Goal: Information Seeking & Learning: Compare options

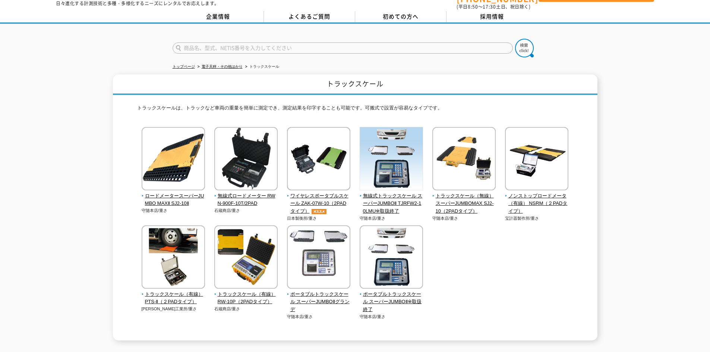
scroll to position [37, 0]
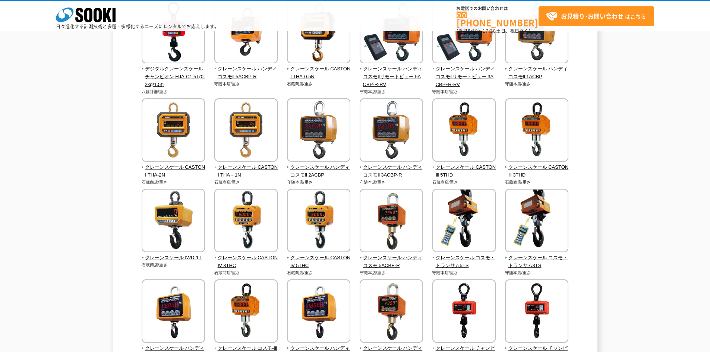
scroll to position [75, 0]
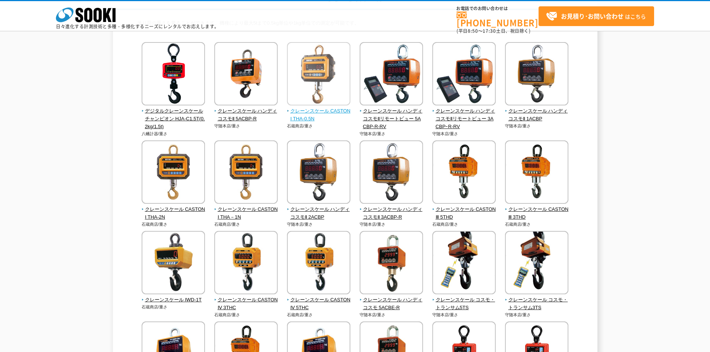
click at [336, 78] on img at bounding box center [318, 74] width 63 height 65
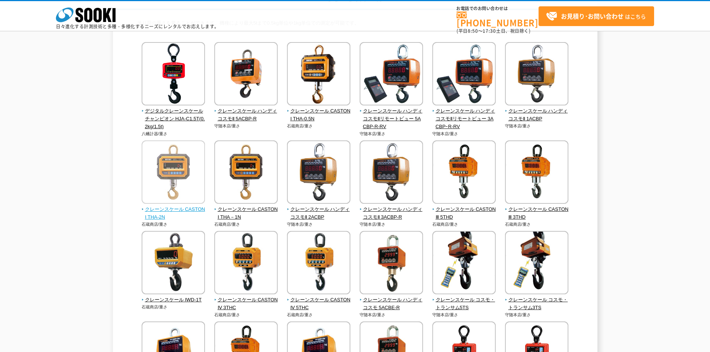
click at [187, 181] on img at bounding box center [173, 172] width 63 height 65
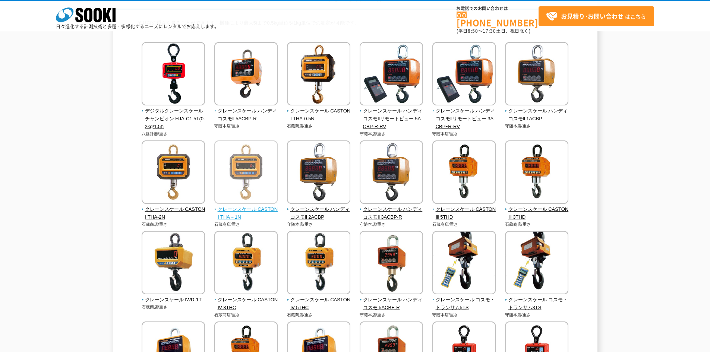
click at [247, 170] on img at bounding box center [245, 172] width 63 height 65
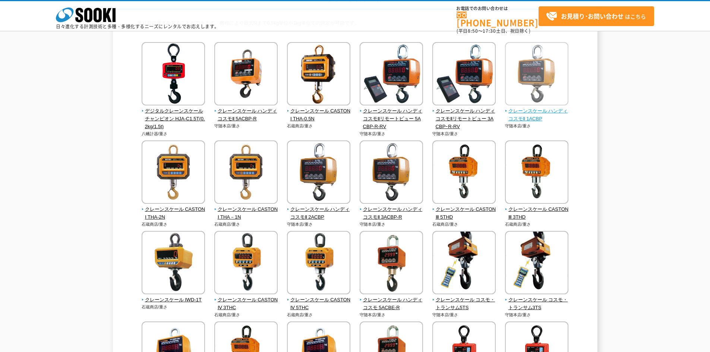
click at [532, 83] on img at bounding box center [536, 74] width 63 height 65
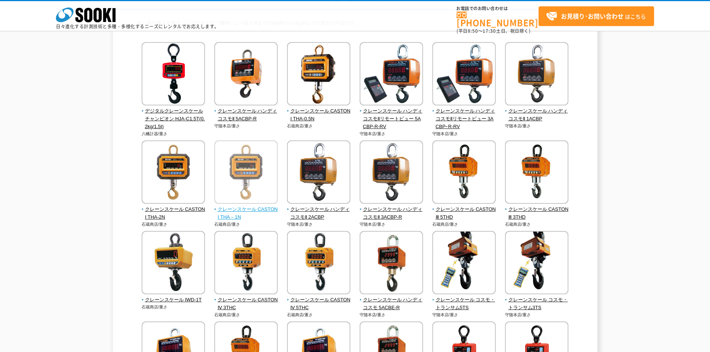
scroll to position [112, 0]
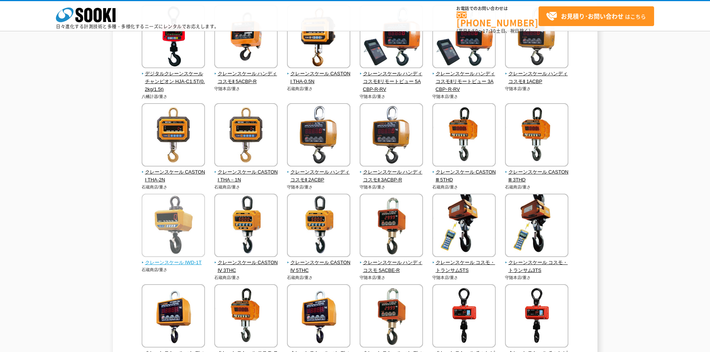
click at [156, 206] on img at bounding box center [173, 226] width 63 height 65
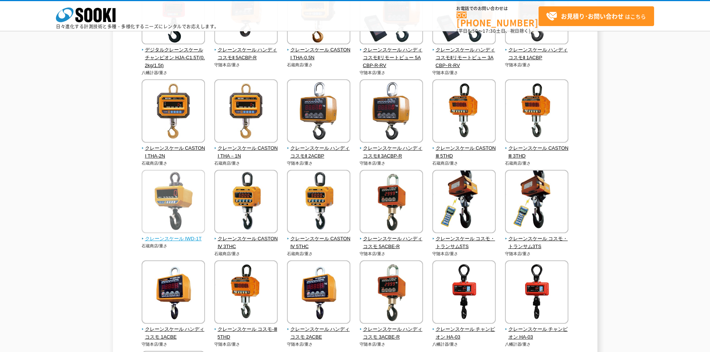
scroll to position [149, 0]
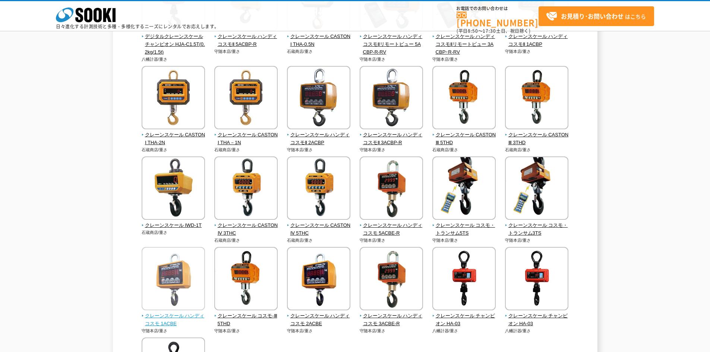
click at [164, 277] on img at bounding box center [173, 279] width 63 height 65
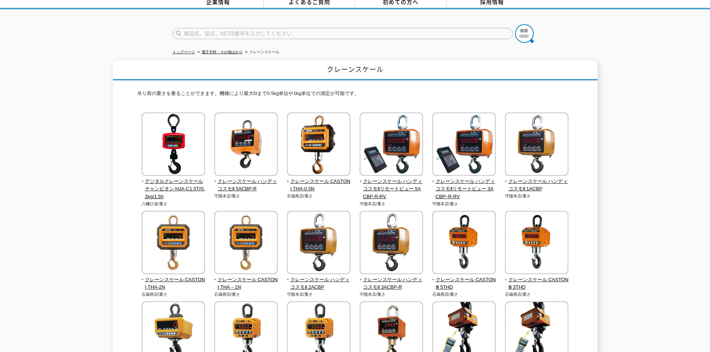
scroll to position [37, 0]
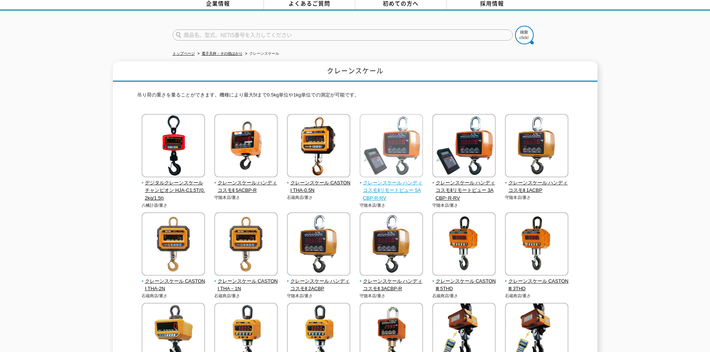
click at [410, 154] on img at bounding box center [391, 146] width 63 height 65
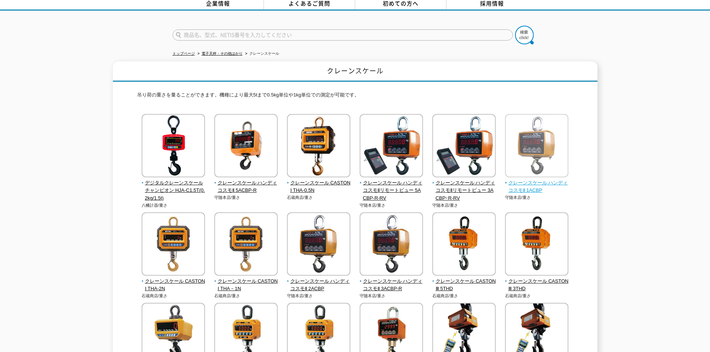
click at [547, 151] on img at bounding box center [536, 146] width 63 height 65
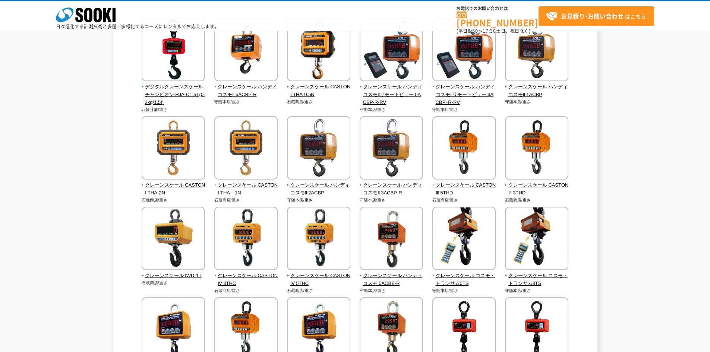
scroll to position [112, 0]
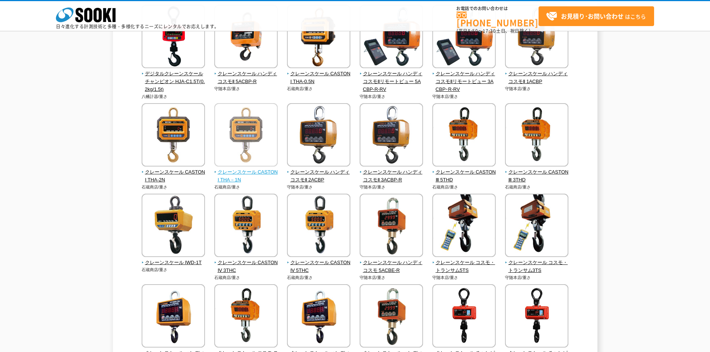
click at [244, 148] on img at bounding box center [245, 135] width 63 height 65
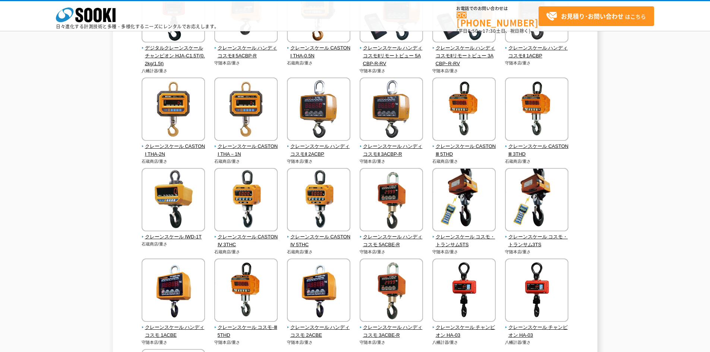
scroll to position [149, 0]
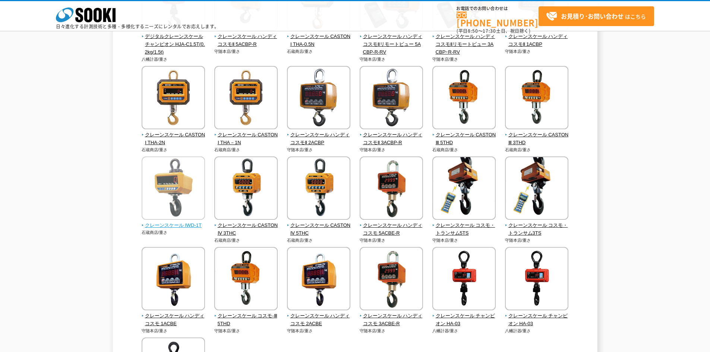
click at [173, 197] on img at bounding box center [173, 188] width 63 height 65
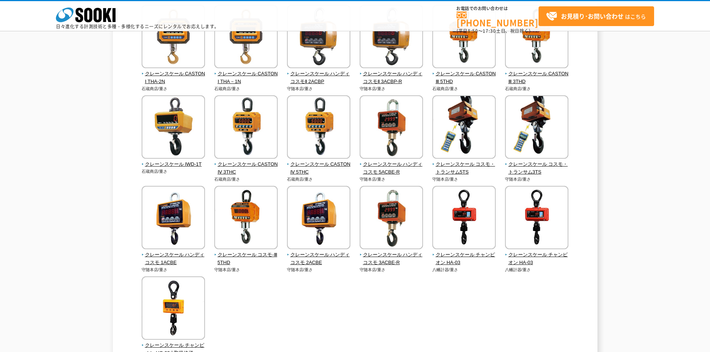
scroll to position [224, 0]
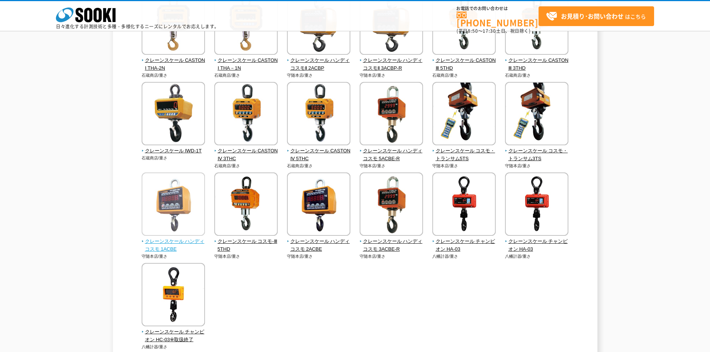
click at [164, 199] on img at bounding box center [173, 205] width 63 height 65
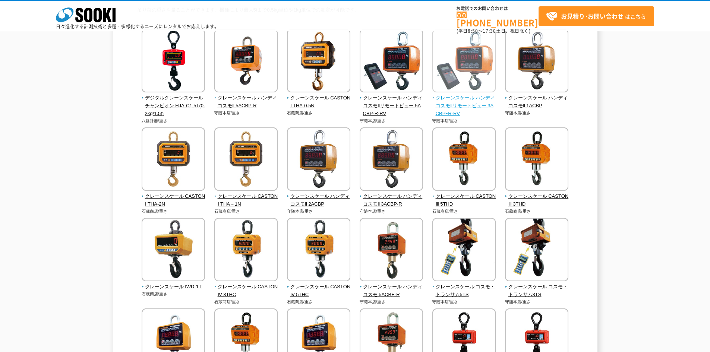
scroll to position [75, 0]
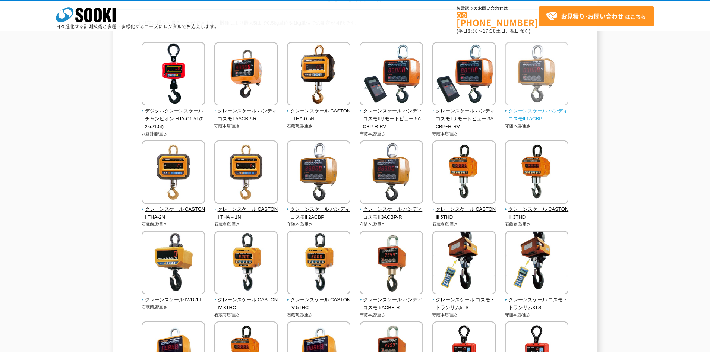
click at [542, 82] on img at bounding box center [536, 74] width 63 height 65
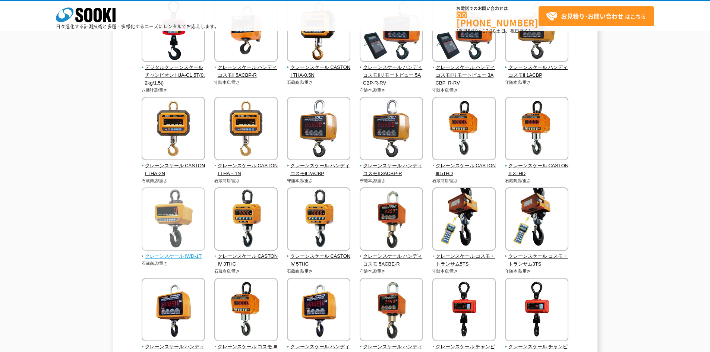
scroll to position [186, 0]
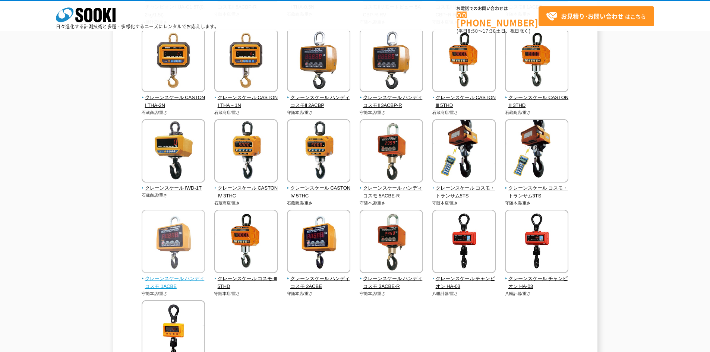
click at [175, 235] on img at bounding box center [173, 242] width 63 height 65
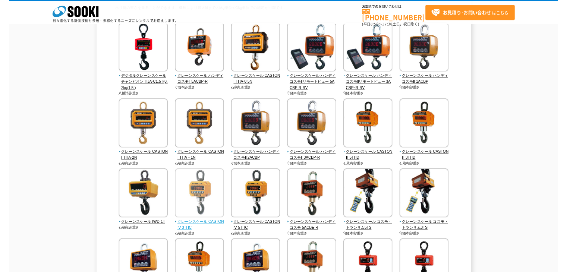
scroll to position [75, 0]
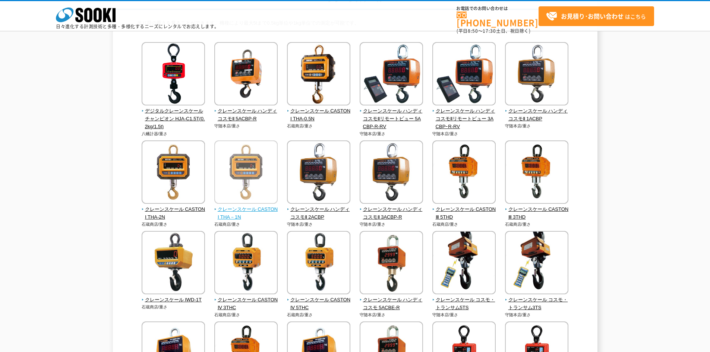
click at [252, 187] on img at bounding box center [245, 172] width 63 height 65
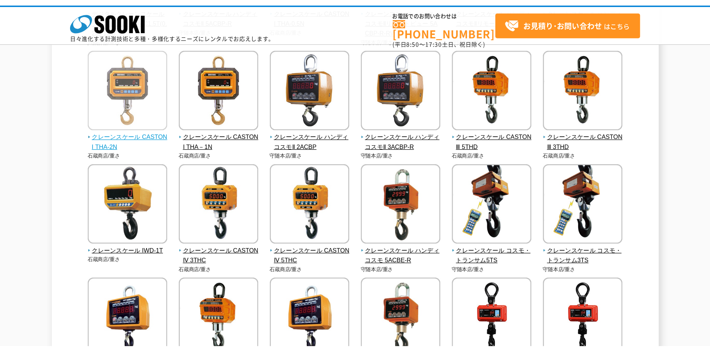
scroll to position [224, 0]
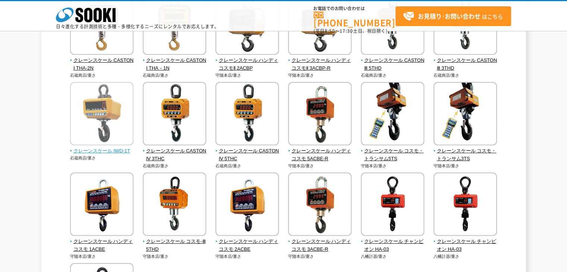
click at [111, 126] on img at bounding box center [101, 114] width 63 height 65
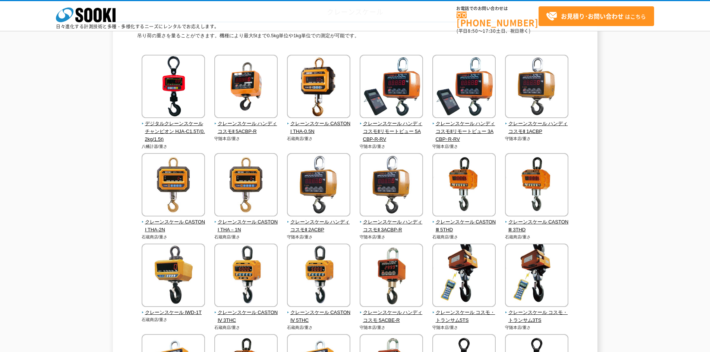
scroll to position [112, 0]
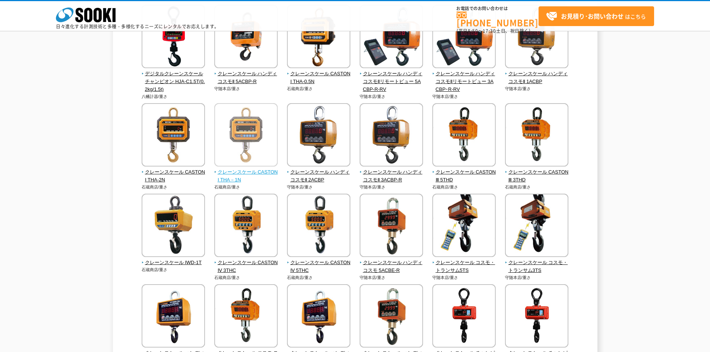
click at [241, 151] on img at bounding box center [245, 135] width 63 height 65
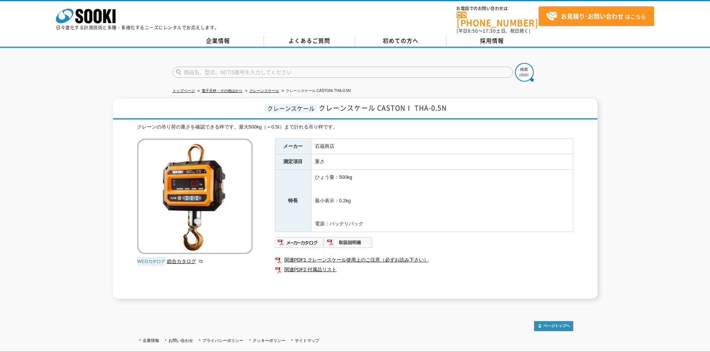
drag, startPoint x: 0, startPoint y: 0, endPoint x: 32, endPoint y: 137, distance: 140.9
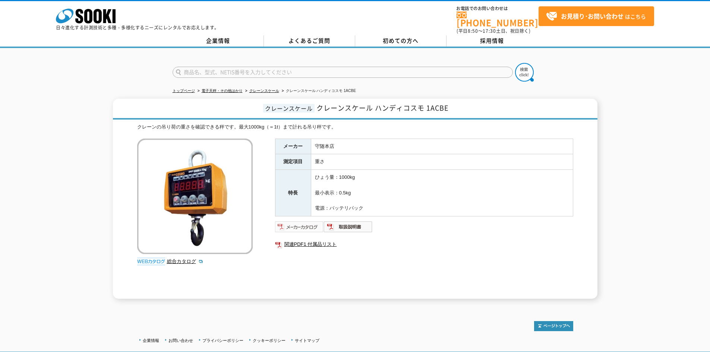
click at [303, 222] on img at bounding box center [299, 227] width 49 height 12
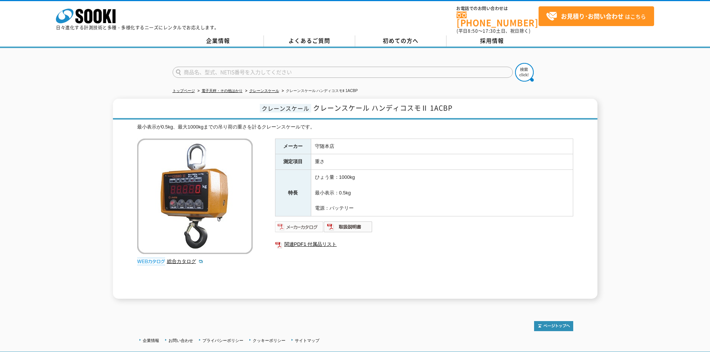
click at [306, 222] on img at bounding box center [299, 227] width 49 height 12
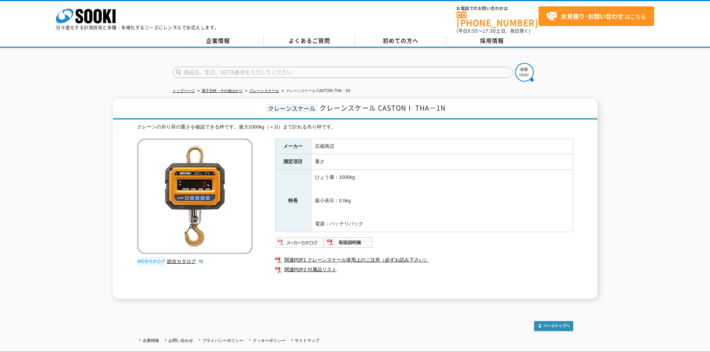
click at [300, 240] on img at bounding box center [299, 243] width 49 height 12
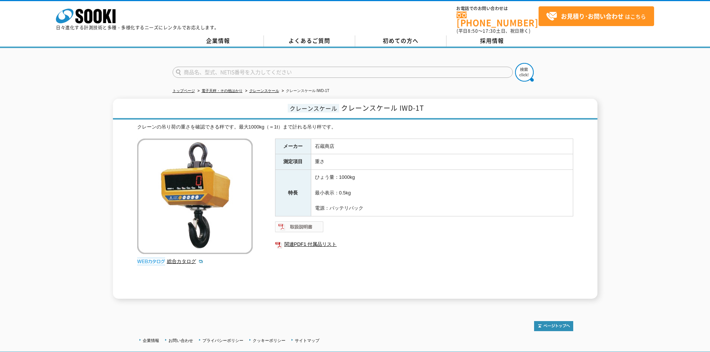
click at [314, 226] on img at bounding box center [299, 227] width 49 height 12
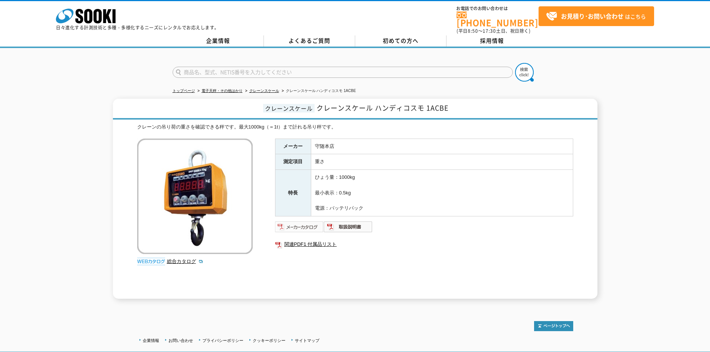
click at [304, 221] on img at bounding box center [299, 227] width 49 height 12
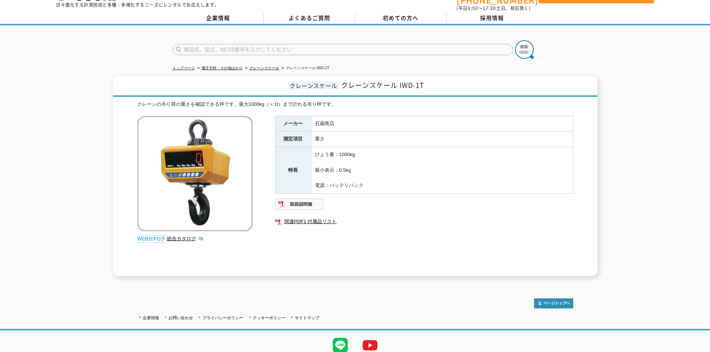
scroll to position [48, 0]
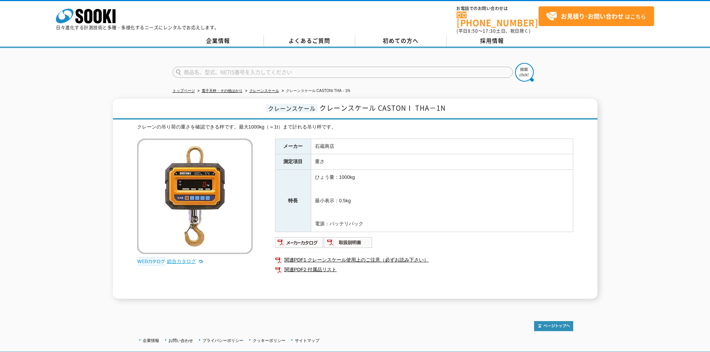
click at [181, 259] on link "総合カタログ" at bounding box center [185, 262] width 37 height 6
